Goal: Contribute content: Contribute content

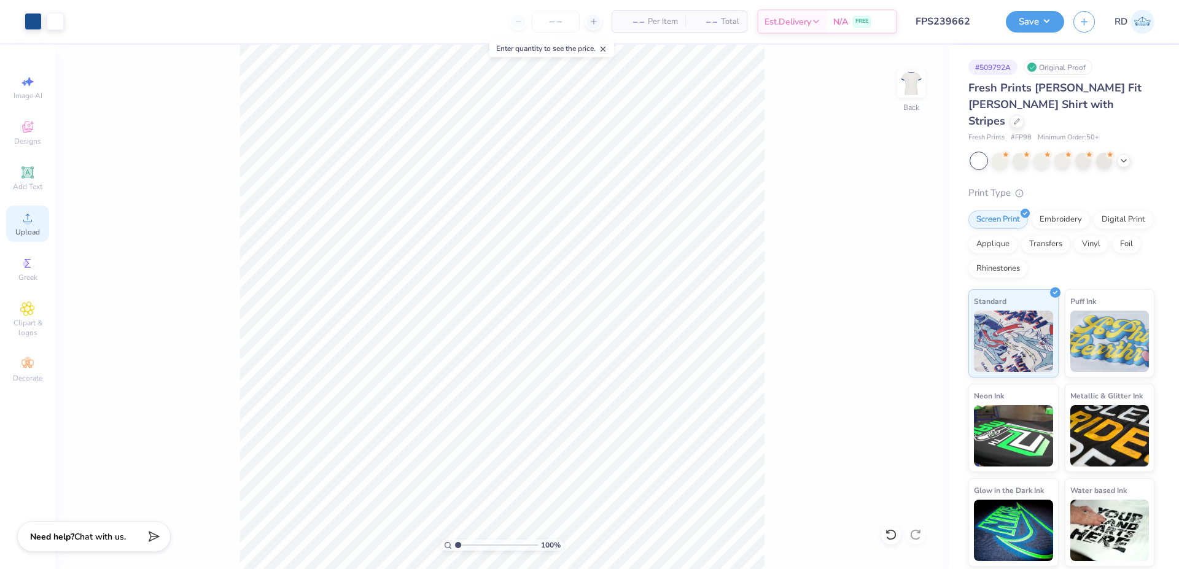
click at [19, 218] on div "Upload" at bounding box center [27, 224] width 43 height 36
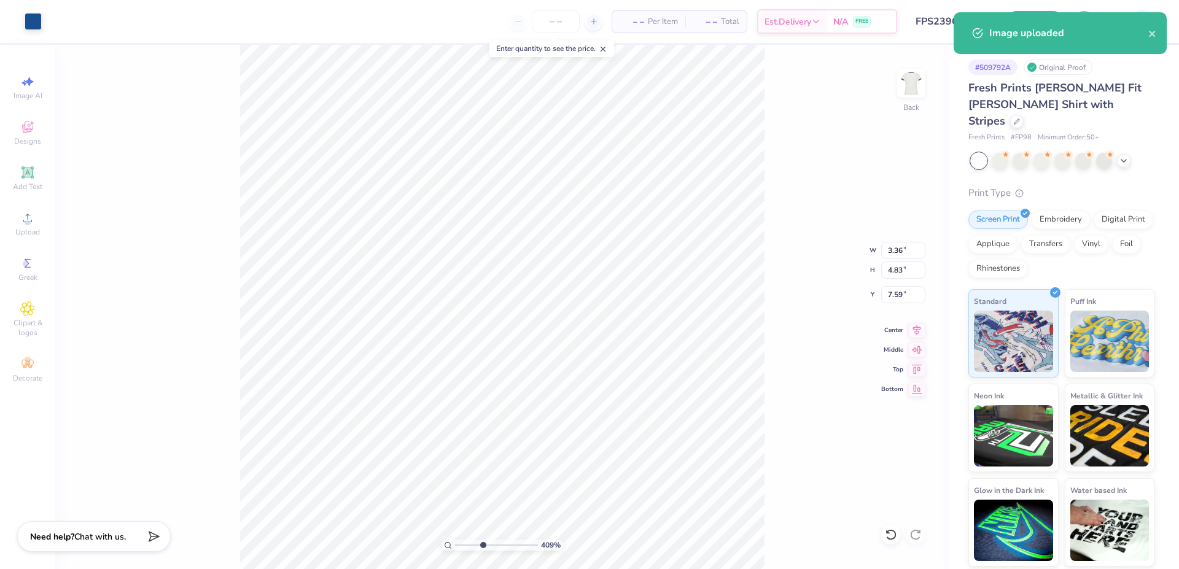
type input "3.94"
click at [482, 543] on input "range" at bounding box center [496, 545] width 83 height 11
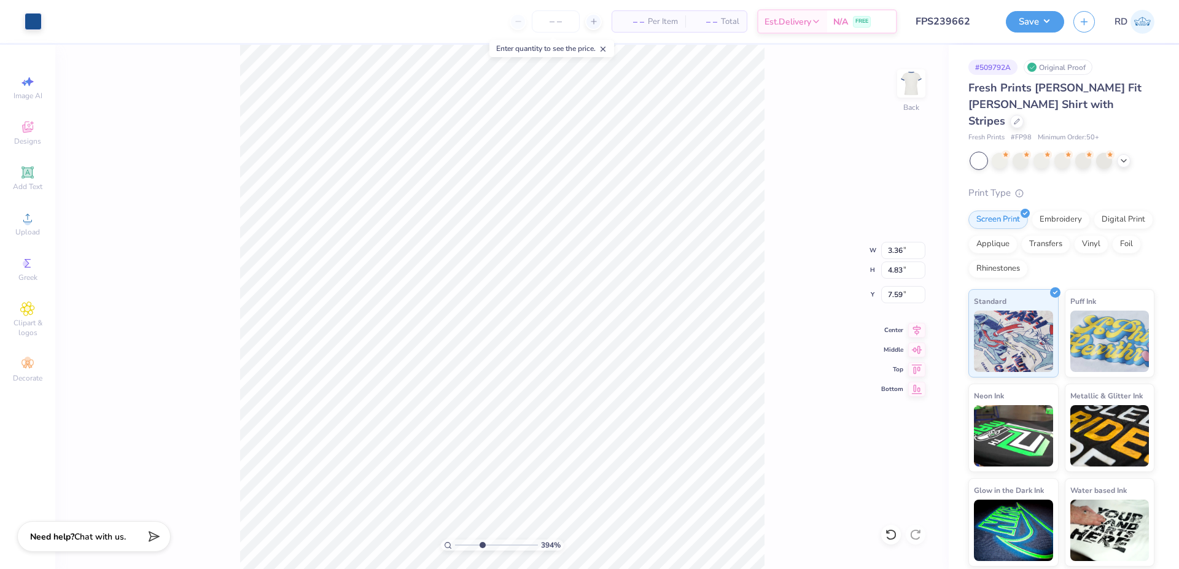
type input "1.25"
type input "1.79"
type input "10.63"
type input "3.36"
type input "4.83"
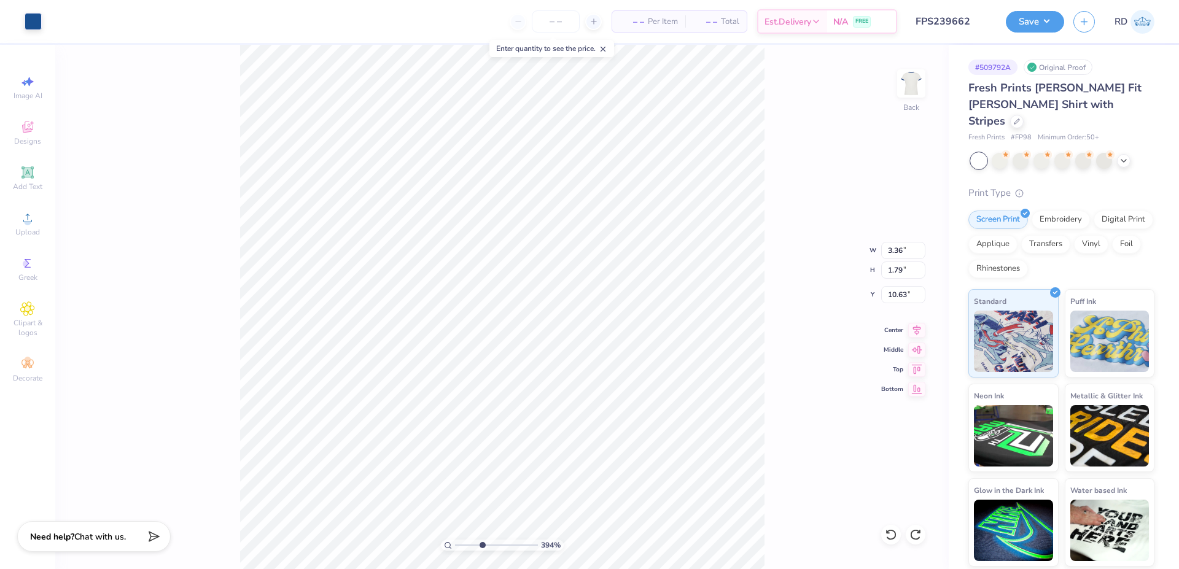
type input "7.59"
click at [20, 215] on div "Upload" at bounding box center [27, 224] width 43 height 36
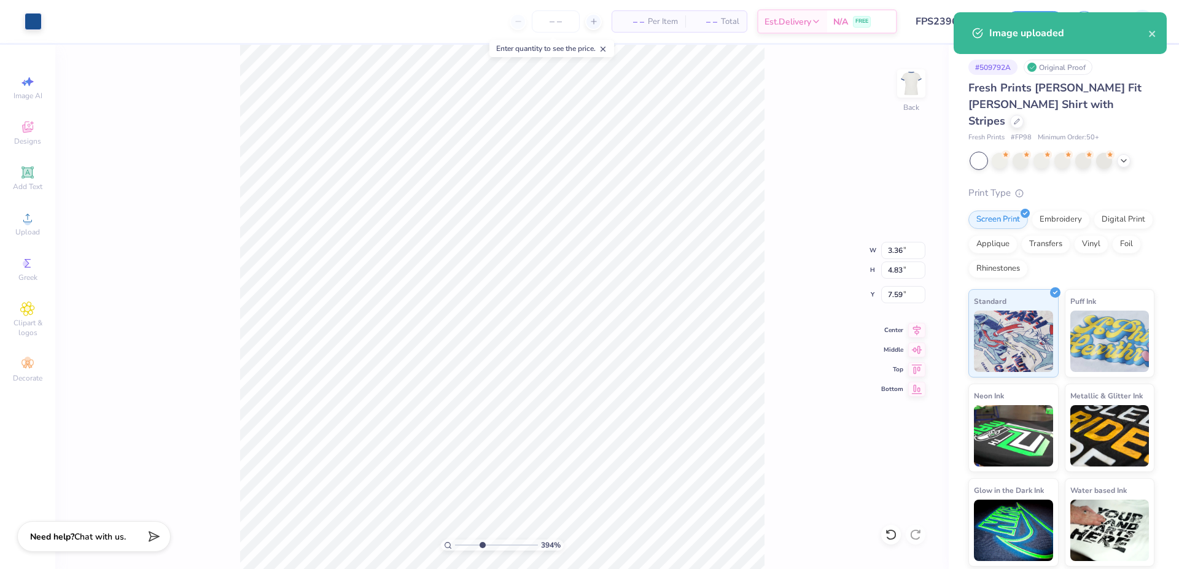
type input "1.94"
type input "2.79"
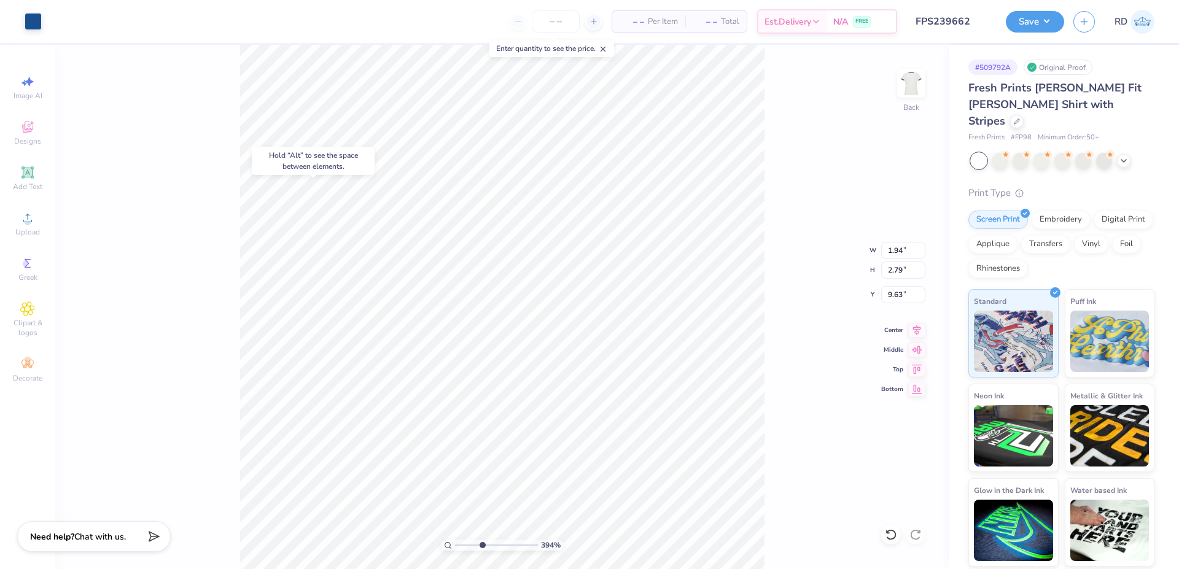
type input "5.23"
type input "0.55"
type input "0.79"
type input "3.00"
drag, startPoint x: 492, startPoint y: 545, endPoint x: 532, endPoint y: 540, distance: 40.8
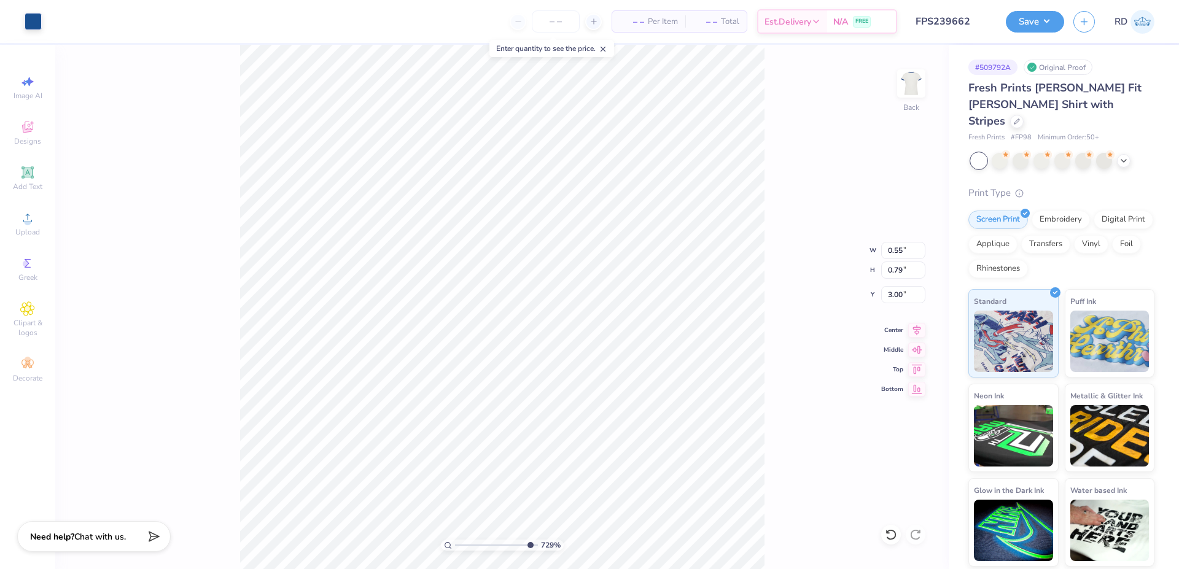
type input "9.98"
click at [532, 543] on input "range" at bounding box center [496, 545] width 83 height 11
type input "0.66"
type input "0.94"
type input "0.89"
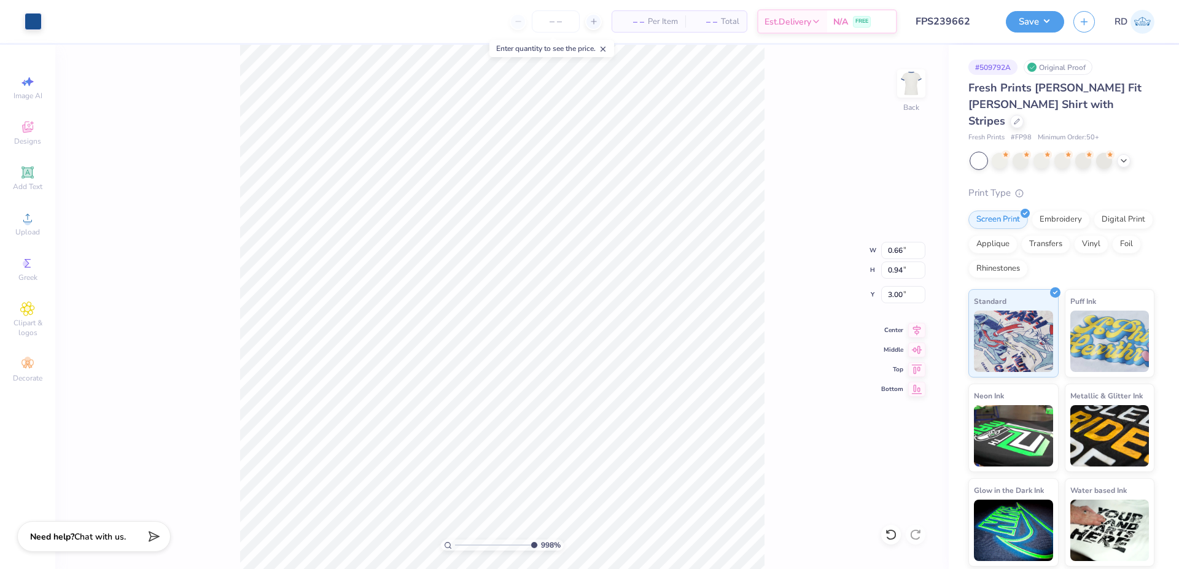
type input "1.60"
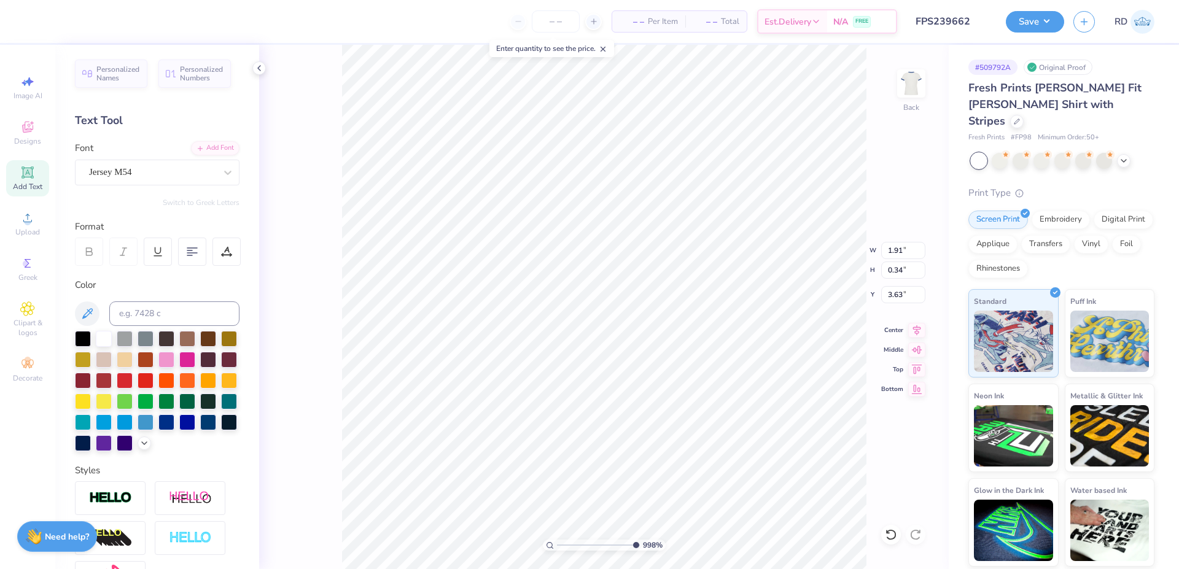
type input "0.66"
type input "0.94"
type input "3.00"
type input "0.61"
type input "0.21"
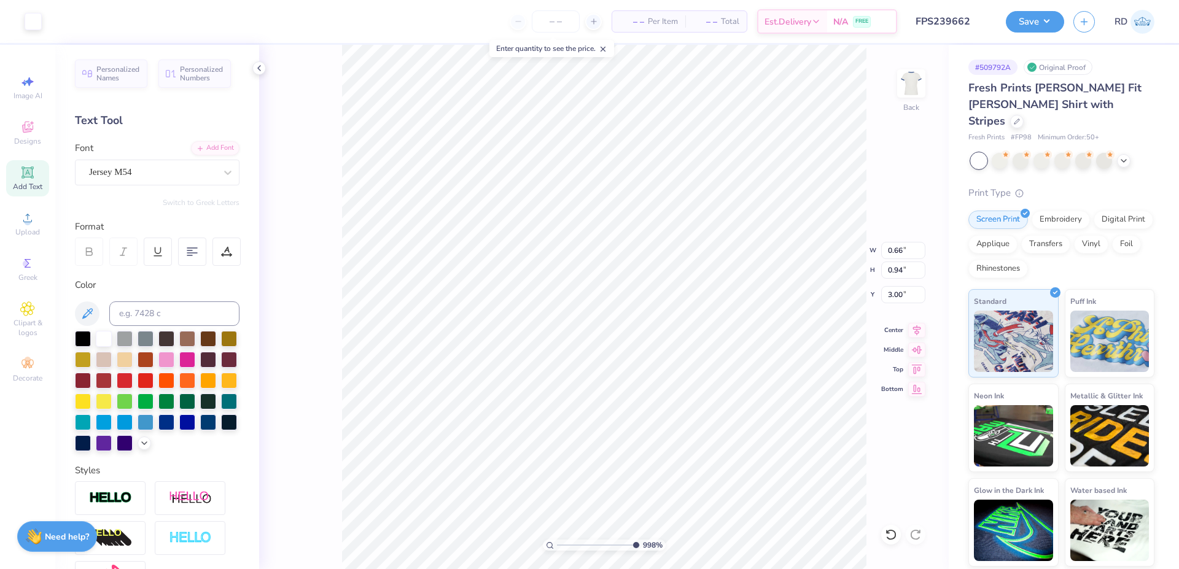
type input "4.24"
click at [185, 313] on input at bounding box center [174, 313] width 130 height 25
type input "7686"
type input "0.66"
type input "0.94"
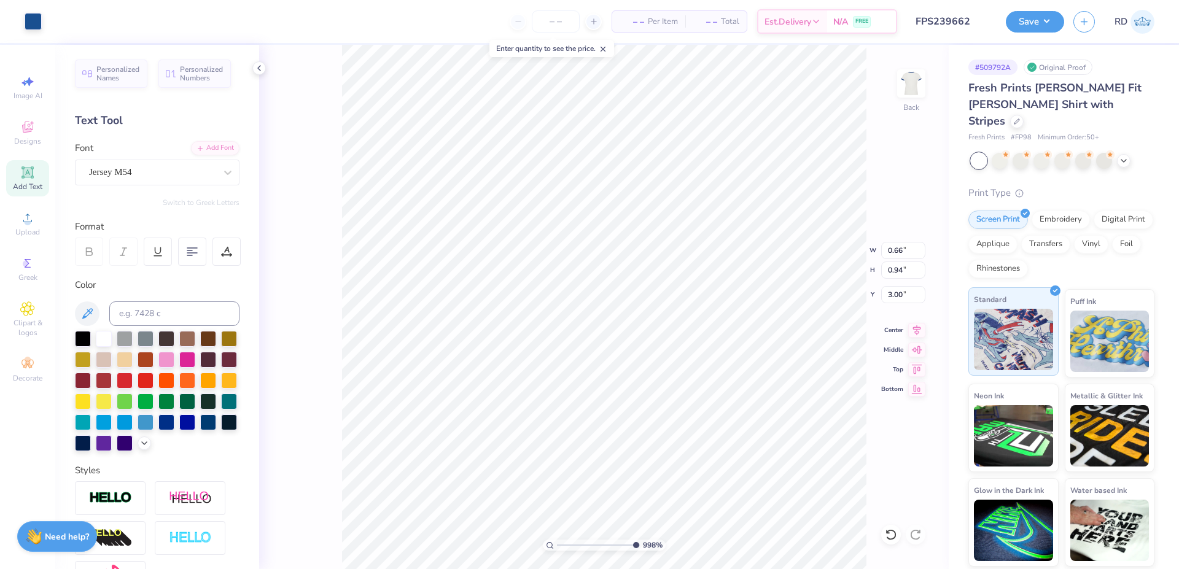
type input "3.25"
click at [924, 327] on icon at bounding box center [916, 328] width 17 height 15
click at [592, 549] on input "range" at bounding box center [598, 545] width 83 height 11
type input "4.98"
type input "1.92"
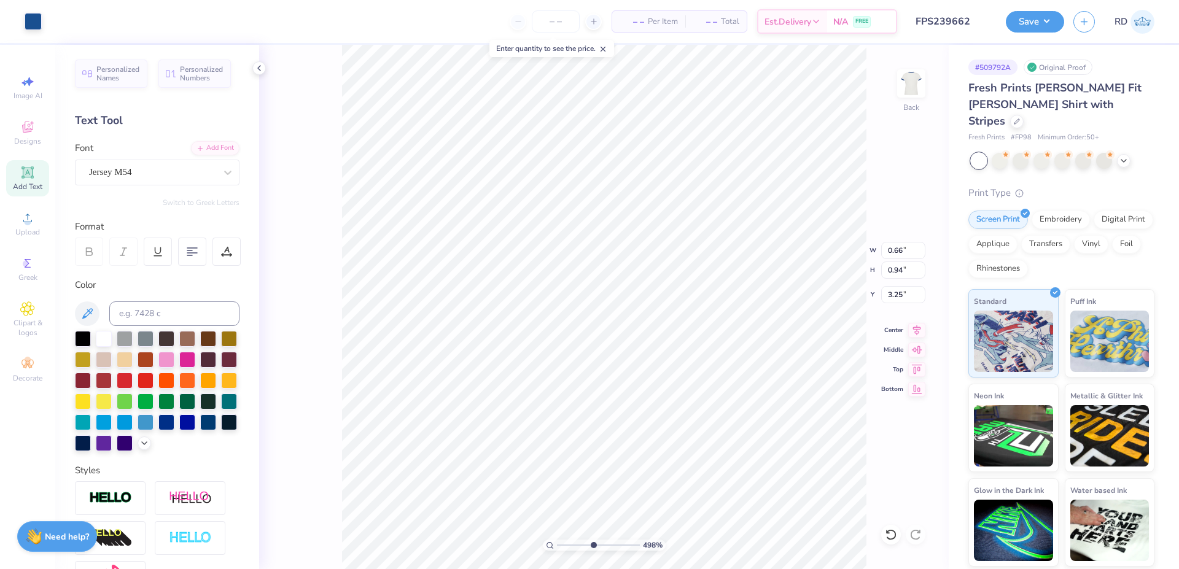
type input "0.34"
type input "3.63"
type input "5.00"
click at [915, 327] on icon at bounding box center [916, 328] width 17 height 15
type input "5.00"
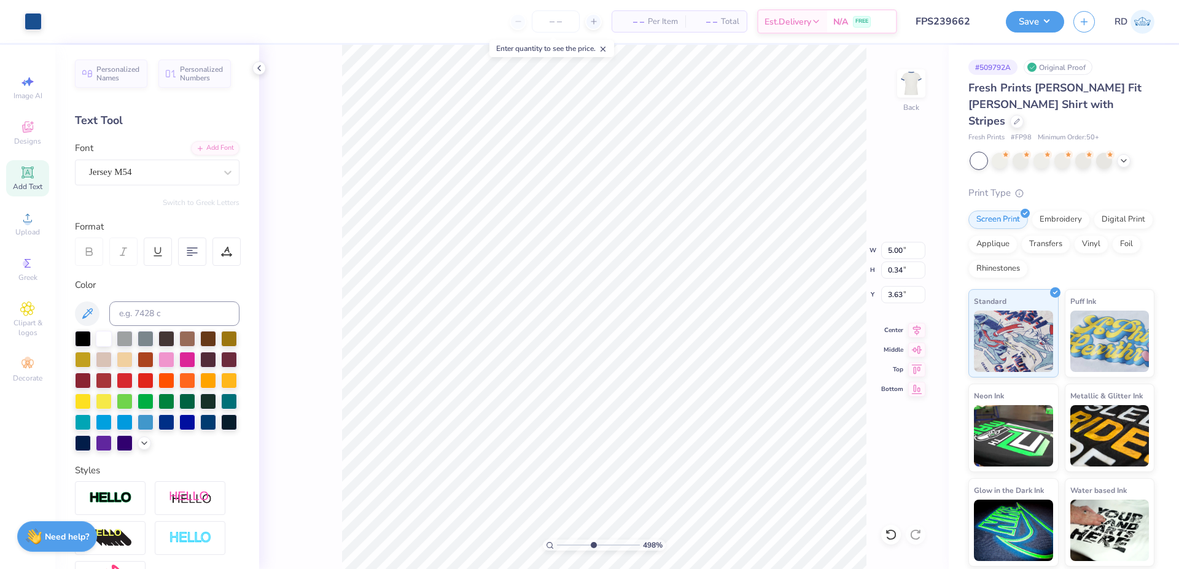
type input "3.61"
type input "0.61"
type input "0.21"
type input "4.25"
click at [920, 325] on icon at bounding box center [917, 328] width 8 height 10
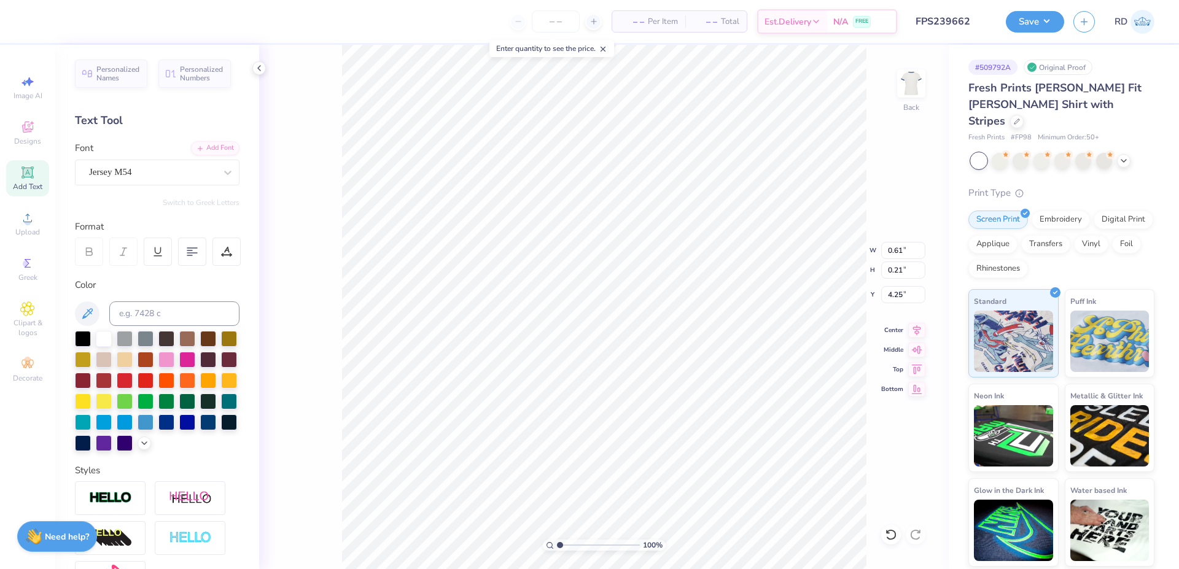
drag, startPoint x: 582, startPoint y: 546, endPoint x: 544, endPoint y: 547, distance: 38.1
type input "1"
click at [557, 547] on input "range" at bounding box center [598, 545] width 83 height 11
click at [894, 296] on input "3.25" at bounding box center [903, 294] width 44 height 17
type input "3.00"
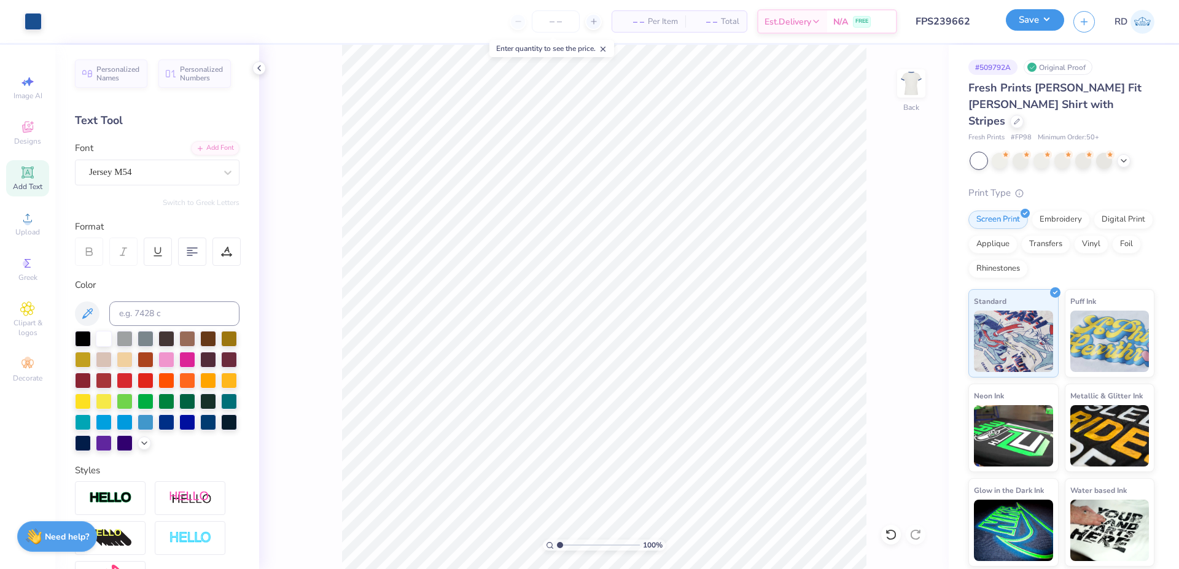
click at [1041, 18] on button "Save" at bounding box center [1034, 19] width 58 height 21
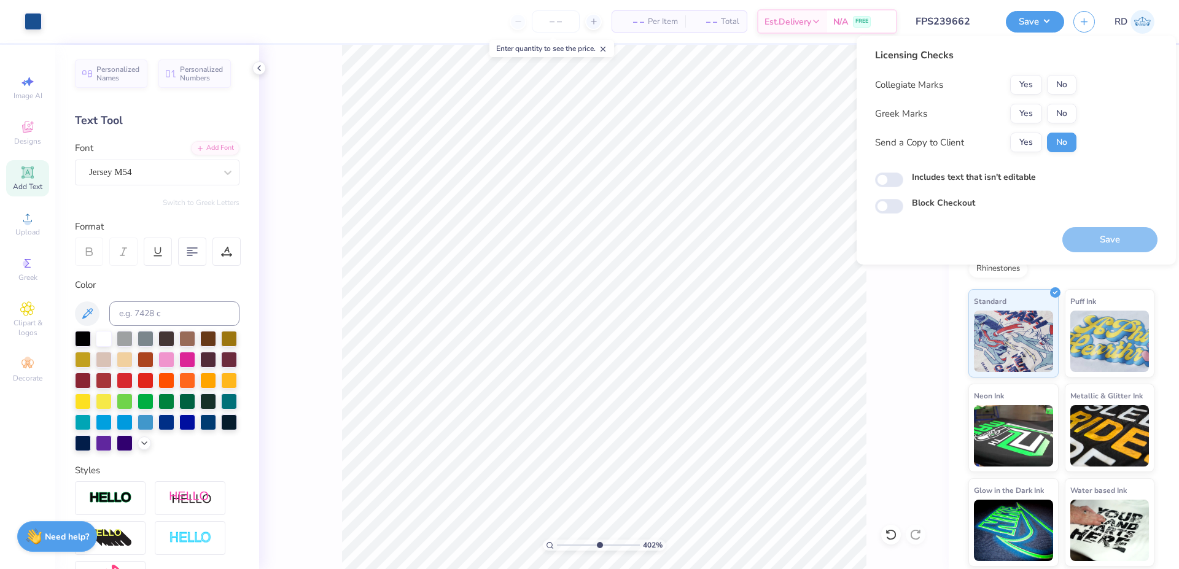
drag, startPoint x: 584, startPoint y: 541, endPoint x: 603, endPoint y: 533, distance: 20.4
type input "6.33"
click at [603, 540] on input "range" at bounding box center [598, 545] width 83 height 11
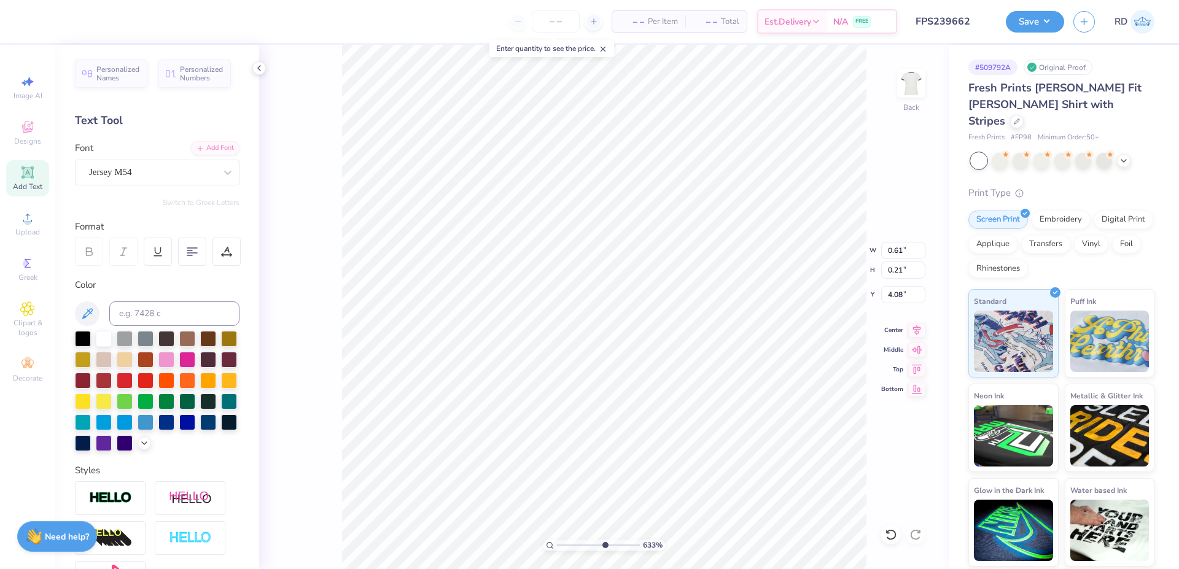
type input "4.08"
drag, startPoint x: 586, startPoint y: 543, endPoint x: 427, endPoint y: 552, distance: 159.9
type input "1"
click at [557, 551] on input "range" at bounding box center [598, 545] width 83 height 11
click at [1030, 14] on button "Save" at bounding box center [1034, 19] width 58 height 21
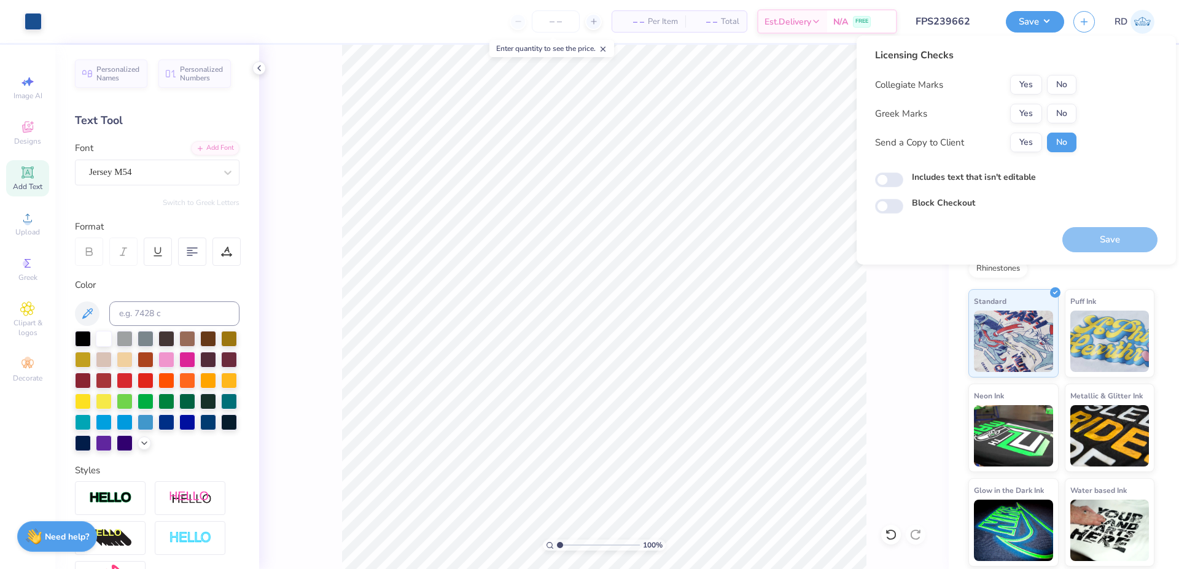
click at [1066, 74] on div "Licensing Checks Collegiate Marks Yes No Greek Marks Yes No Send a Copy to Clie…" at bounding box center [975, 105] width 201 height 114
click at [1066, 76] on button "No" at bounding box center [1061, 85] width 29 height 20
click at [1032, 109] on button "Yes" at bounding box center [1026, 114] width 32 height 20
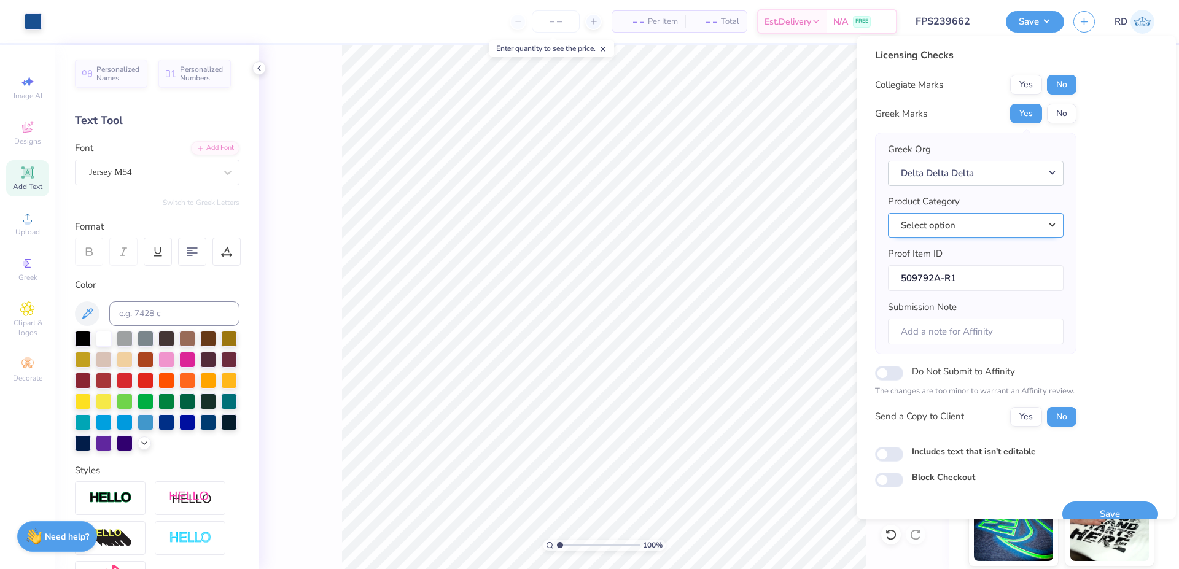
click at [981, 225] on button "Select option" at bounding box center [976, 225] width 176 height 25
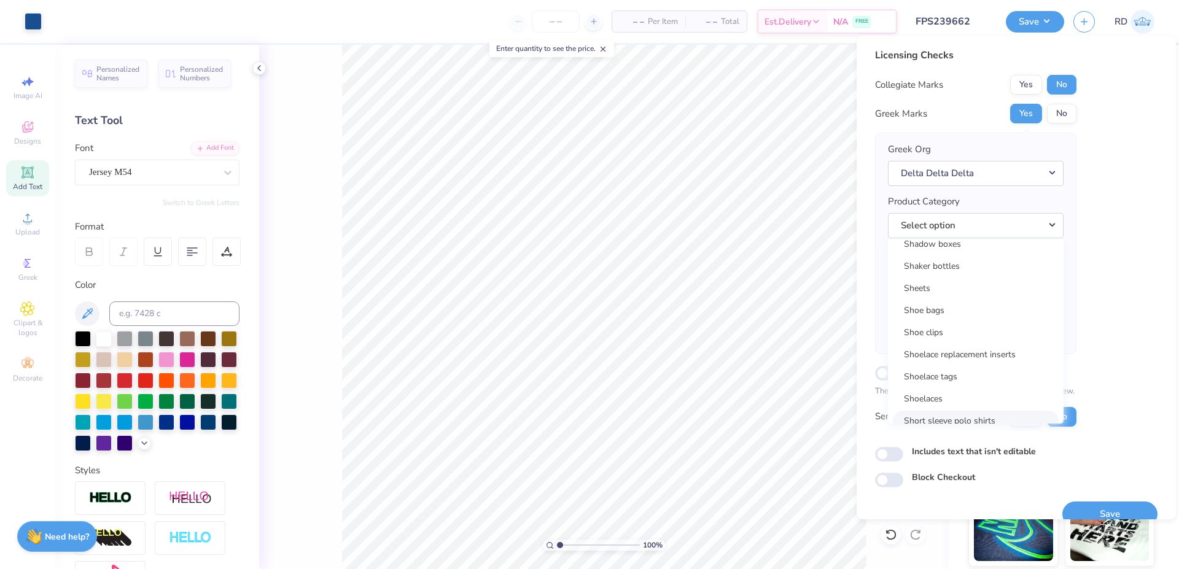
scroll to position [17657, 0]
click at [966, 403] on link "Short sleeve t-shirts" at bounding box center [976, 408] width 166 height 20
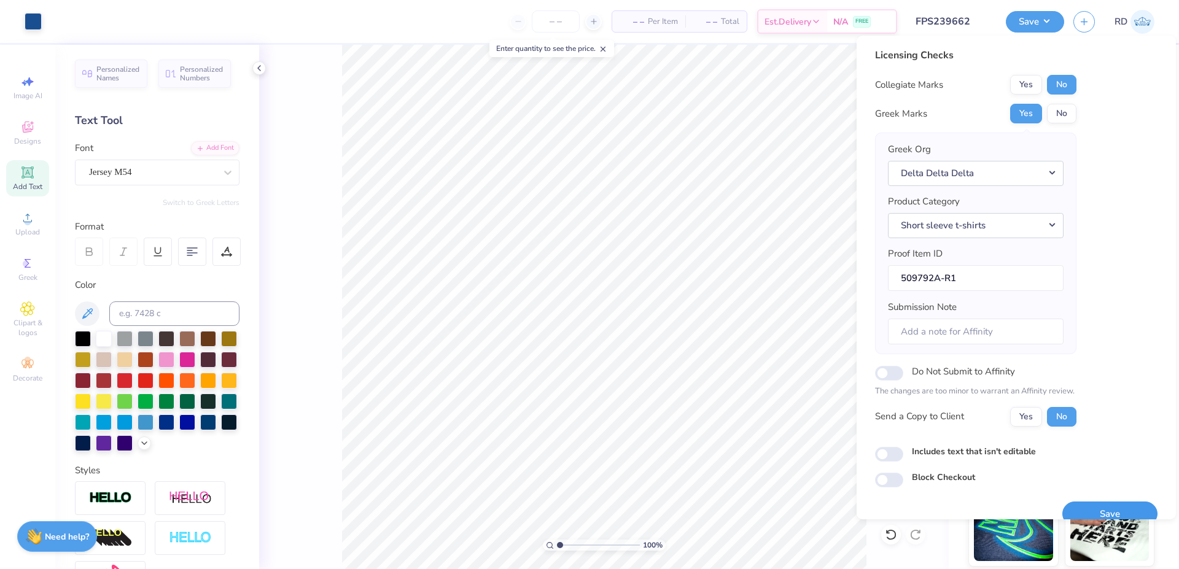
click at [1088, 506] on button "Save" at bounding box center [1109, 514] width 95 height 25
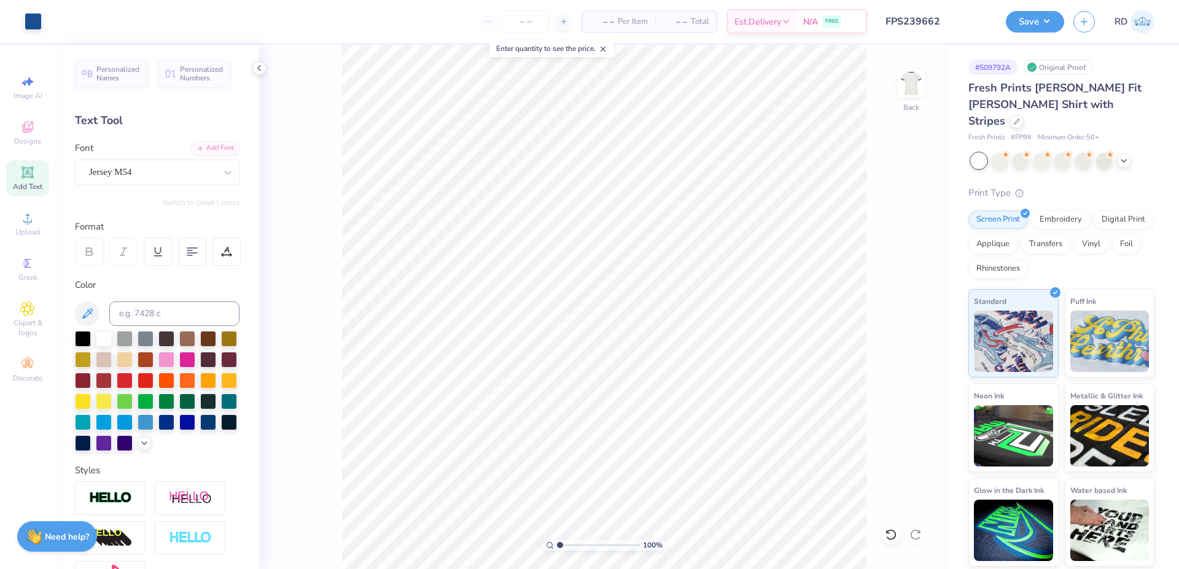
click at [929, 26] on input "FPS239662" at bounding box center [936, 21] width 120 height 25
